Goal: Find specific page/section: Find specific page/section

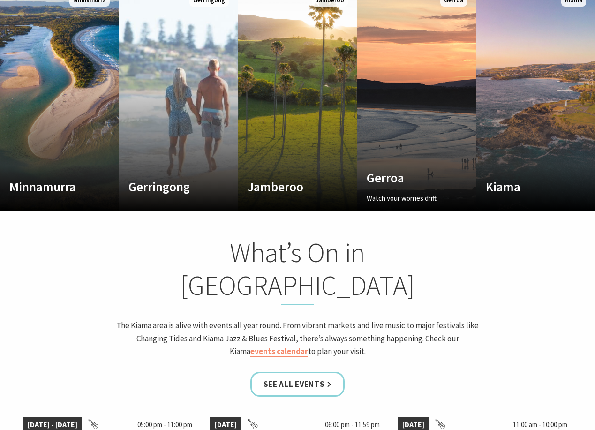
scroll to position [797, 0]
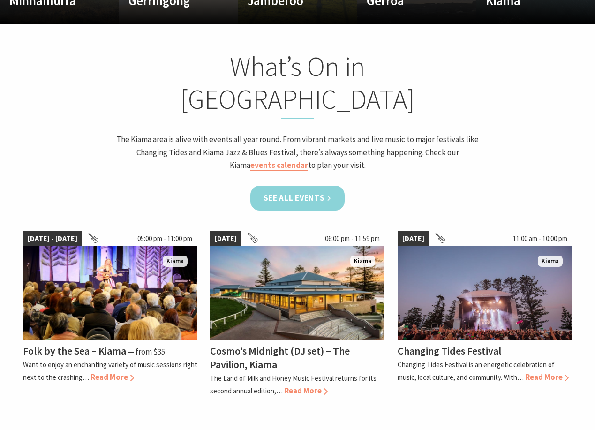
click at [288, 186] on link "See all Events" at bounding box center [297, 198] width 95 height 25
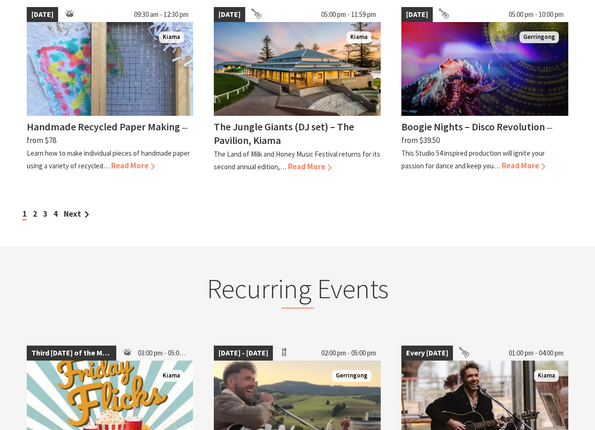
scroll to position [891, 0]
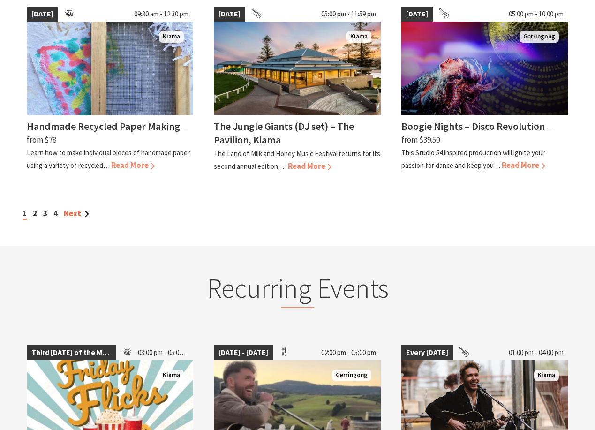
click at [76, 208] on link "Next" at bounding box center [76, 213] width 25 height 10
